Goal: Task Accomplishment & Management: Manage account settings

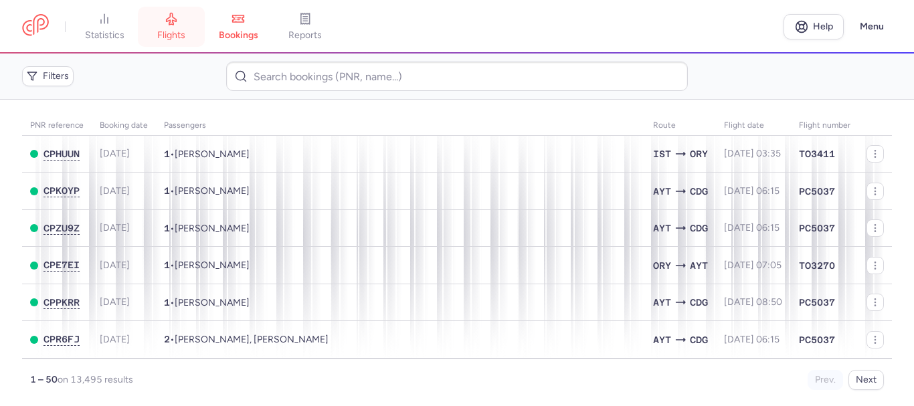
click at [170, 37] on span "flights" at bounding box center [171, 35] width 28 height 12
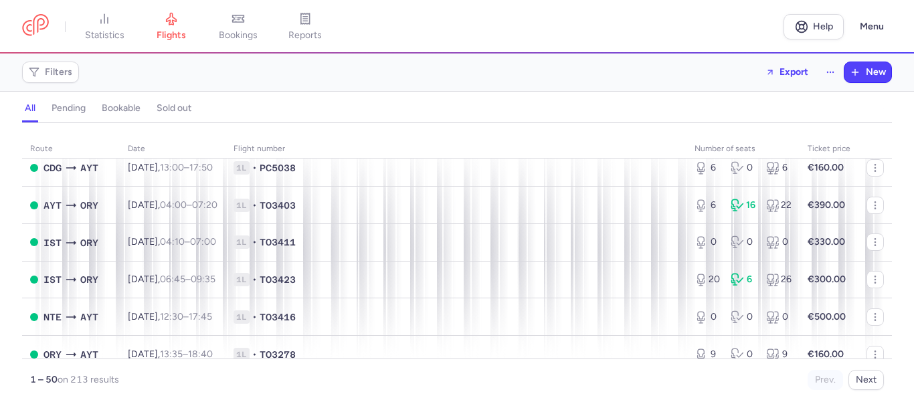
scroll to position [1473, 0]
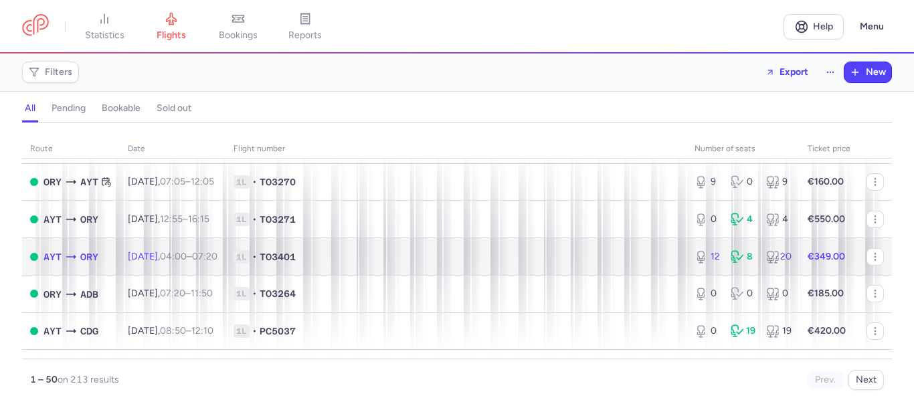
click at [207, 254] on span "04:00 – 07:20 +0" at bounding box center [189, 256] width 58 height 11
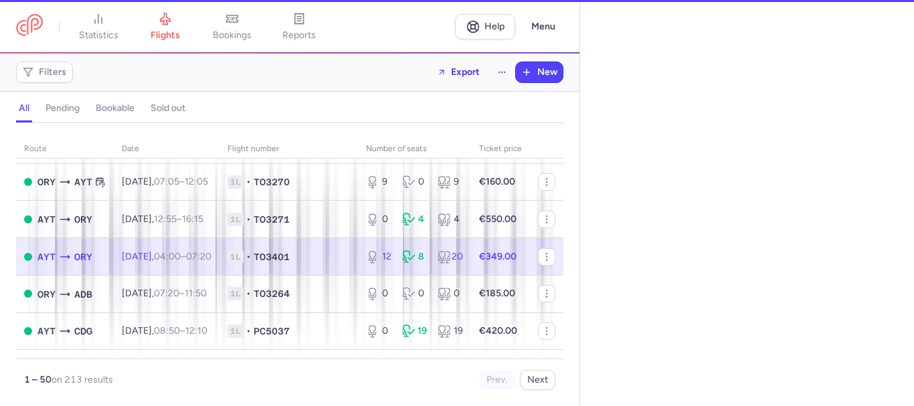
select select "days"
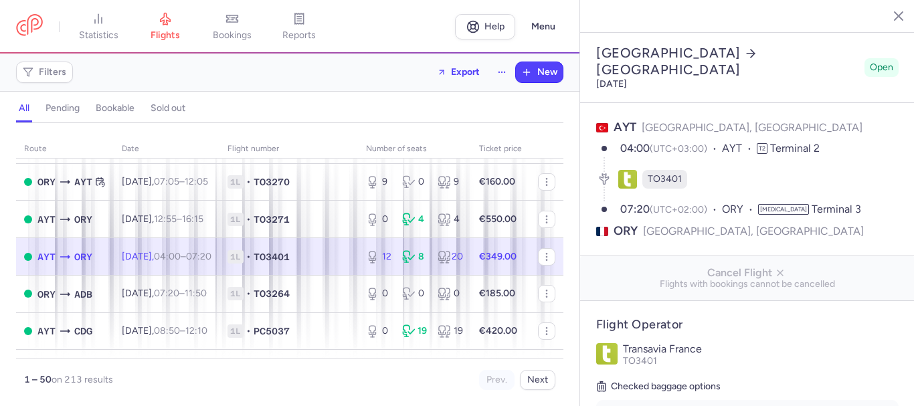
scroll to position [268, 0]
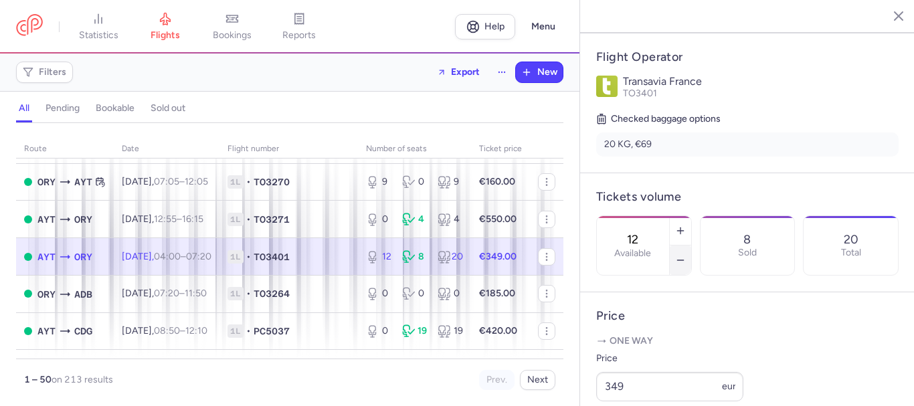
click at [692, 246] on button "button" at bounding box center [680, 260] width 21 height 29
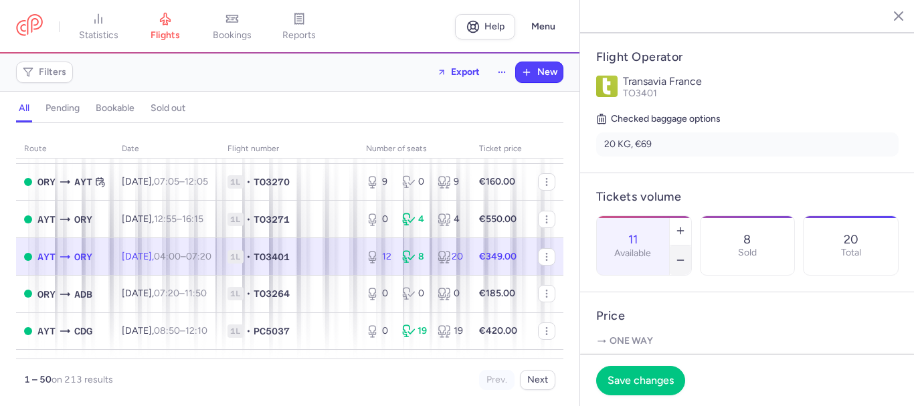
click at [692, 246] on button "button" at bounding box center [680, 260] width 21 height 29
type input "8"
click at [653, 374] on button "Save changes" at bounding box center [640, 380] width 89 height 29
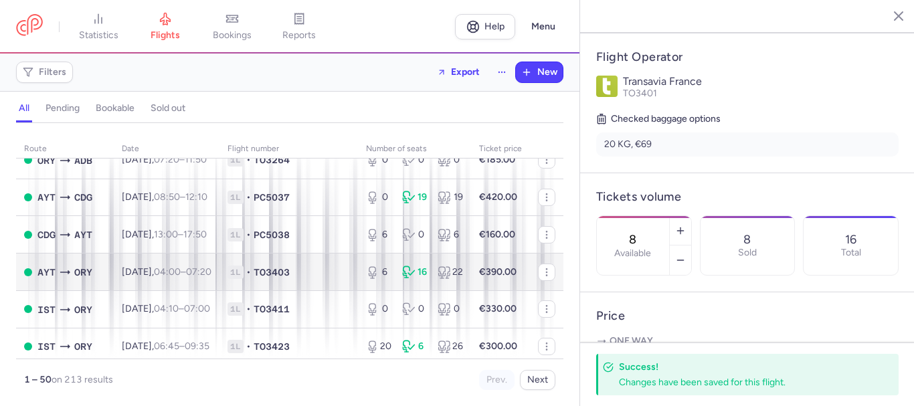
scroll to position [1540, 0]
